Goal: Information Seeking & Learning: Find specific fact

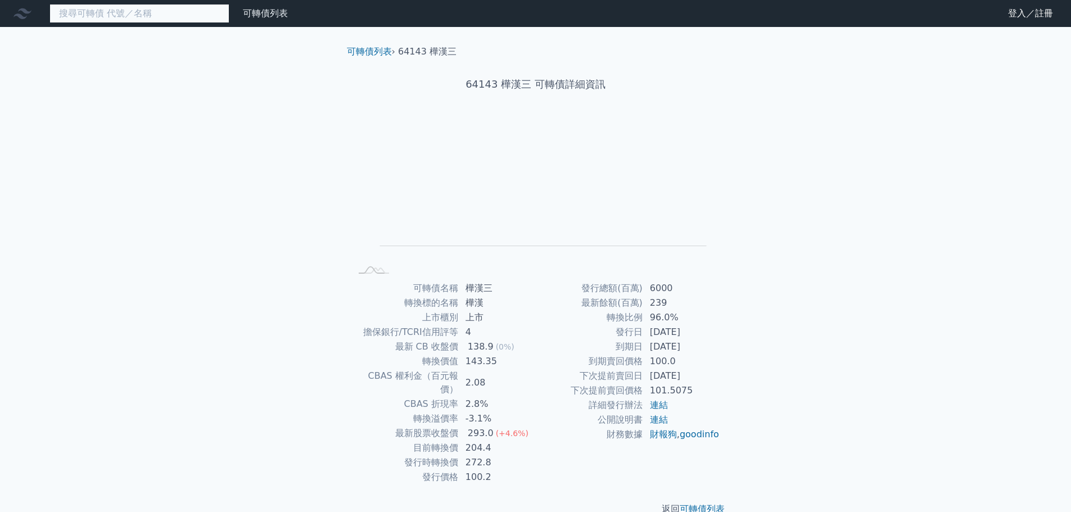
click at [214, 17] on input at bounding box center [139, 13] width 180 height 19
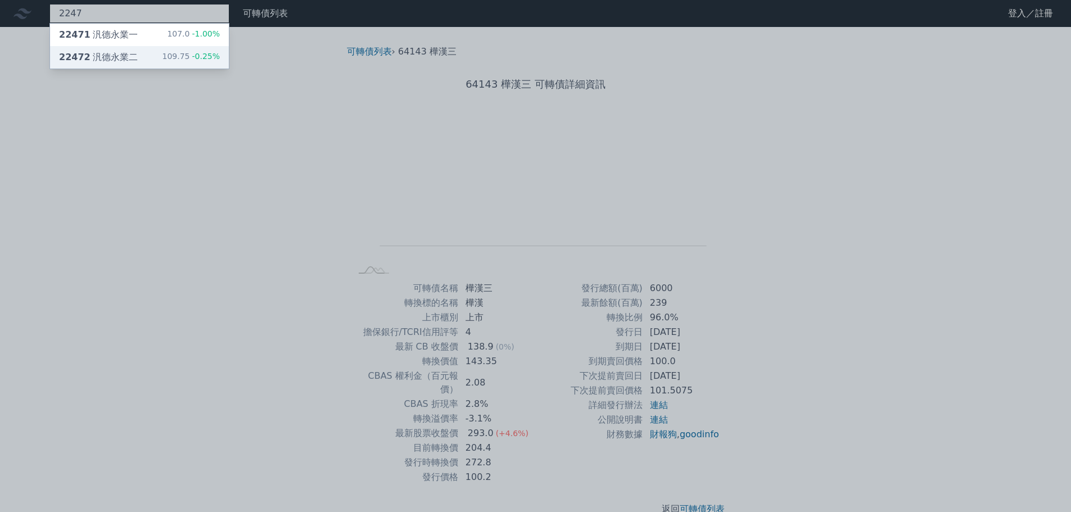
type input "2247"
click at [162, 62] on div "22472 汎德永業二 109.75 -0.25%" at bounding box center [139, 57] width 179 height 22
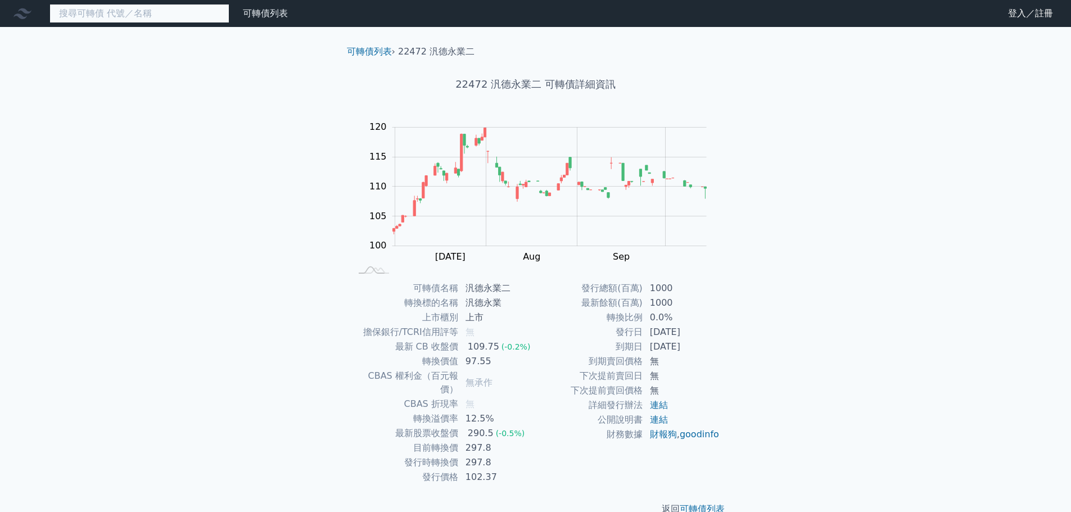
drag, startPoint x: 122, startPoint y: 24, endPoint x: 124, endPoint y: 17, distance: 7.6
click at [124, 17] on input at bounding box center [139, 13] width 180 height 19
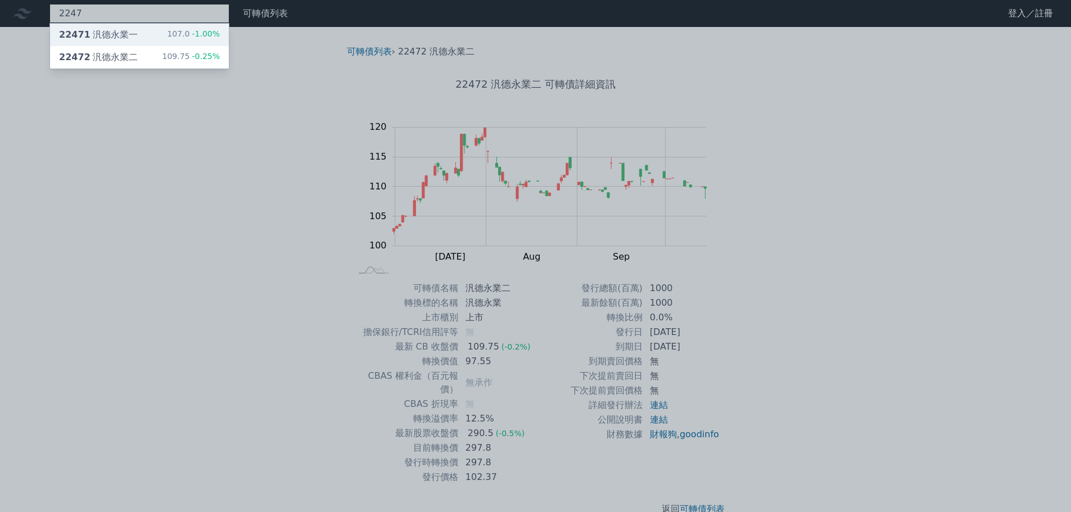
type input "2247"
click at [139, 38] on div "22471 汎德永業一 107.0 -1.00%" at bounding box center [139, 35] width 179 height 22
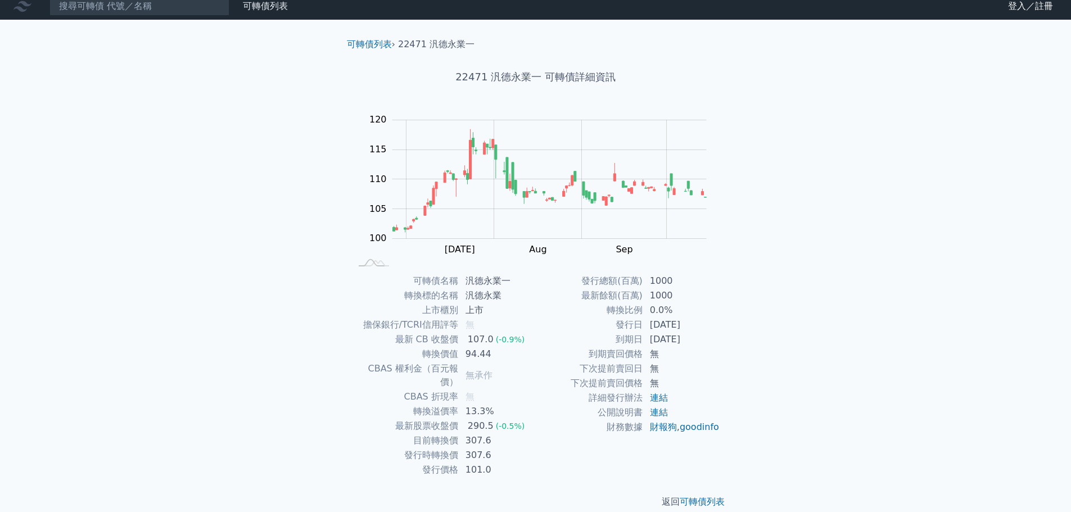
scroll to position [8, 0]
